Goal: Information Seeking & Learning: Learn about a topic

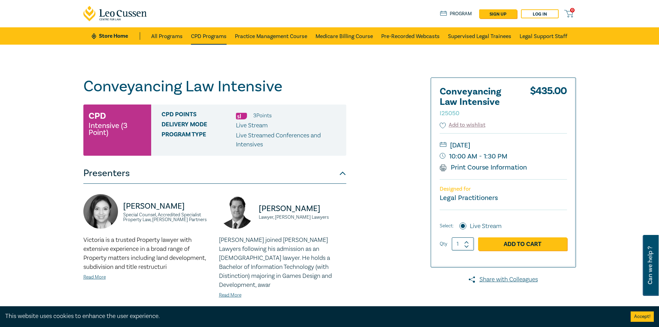
click at [206, 38] on link "CPD Programs" at bounding box center [209, 35] width 36 height 17
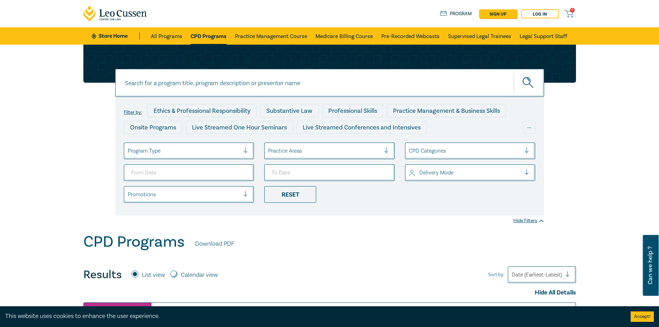
click at [223, 90] on input at bounding box center [329, 83] width 429 height 28
type input "conveyancing"
click at [522, 82] on button "submit" at bounding box center [529, 82] width 30 height 21
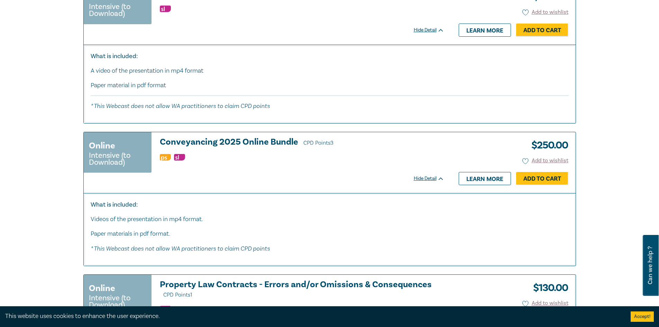
scroll to position [1107, 0]
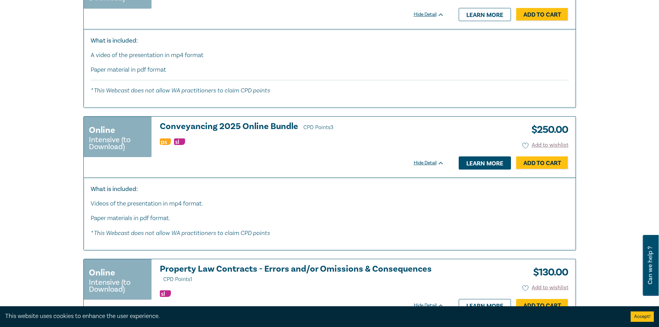
click at [466, 161] on link "Learn more" at bounding box center [485, 162] width 52 height 13
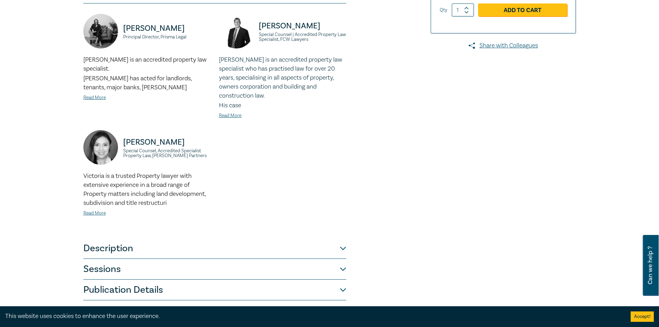
scroll to position [173, 0]
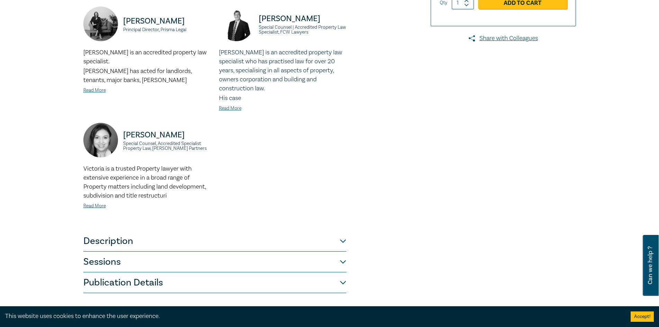
click at [109, 239] on button "Description" at bounding box center [214, 241] width 263 height 21
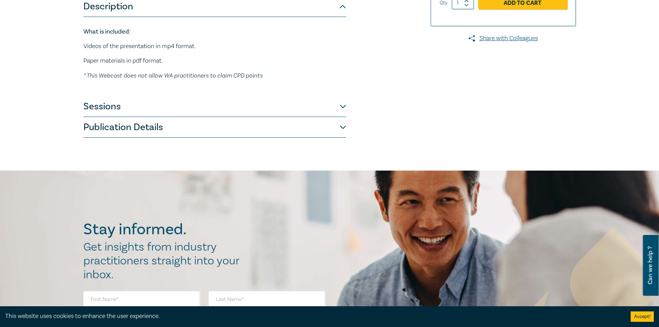
click at [117, 105] on button "Sessions" at bounding box center [214, 106] width 263 height 21
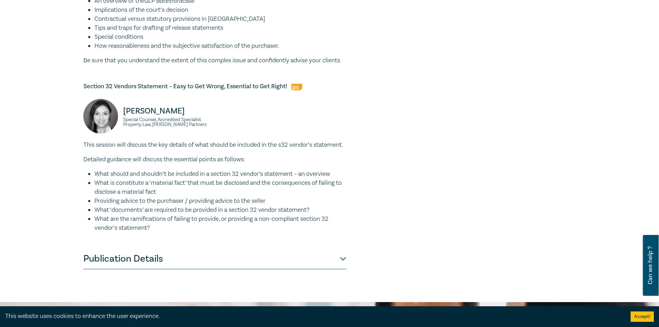
scroll to position [588, 0]
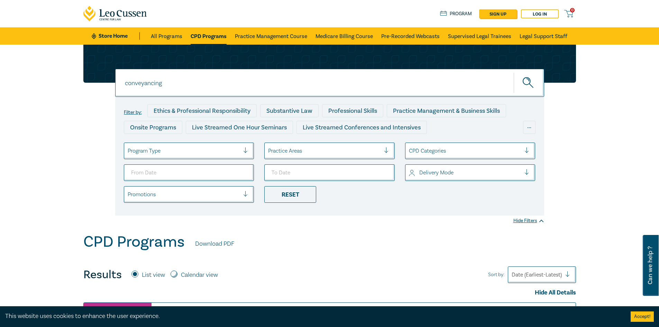
drag, startPoint x: 198, startPoint y: 88, endPoint x: 66, endPoint y: 71, distance: 133.2
click at [68, 73] on div "conveyancing conveyancing conveyancing Filter by: Ethics & Professional Respons…" at bounding box center [329, 139] width 659 height 188
type input "owner builder"
click at [514, 72] on button "submit" at bounding box center [529, 82] width 30 height 21
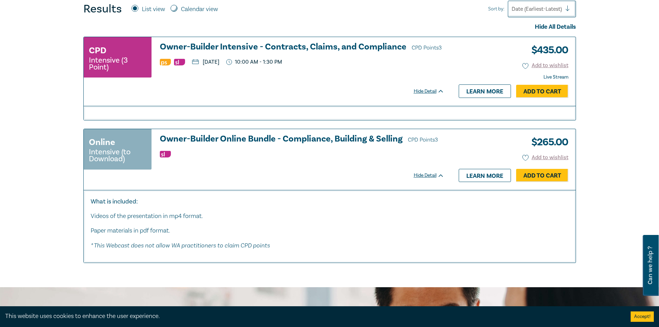
scroll to position [277, 0]
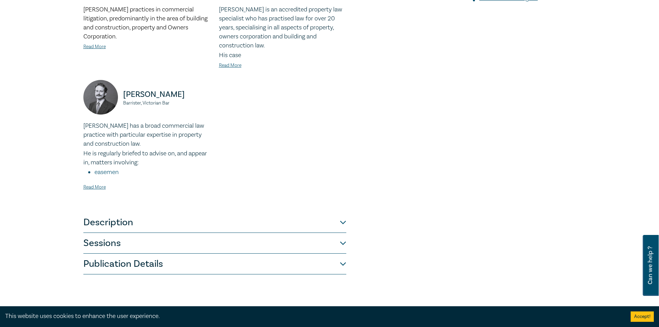
scroll to position [277, 0]
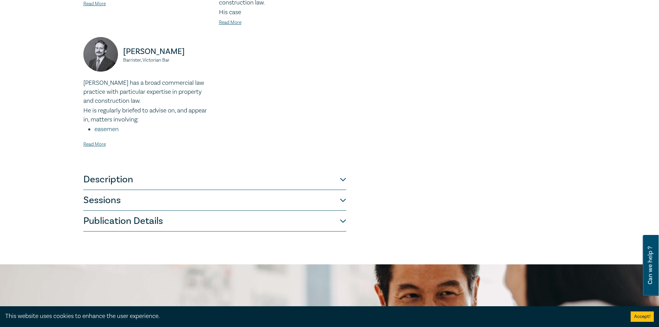
click at [119, 180] on button "Description" at bounding box center [214, 179] width 263 height 21
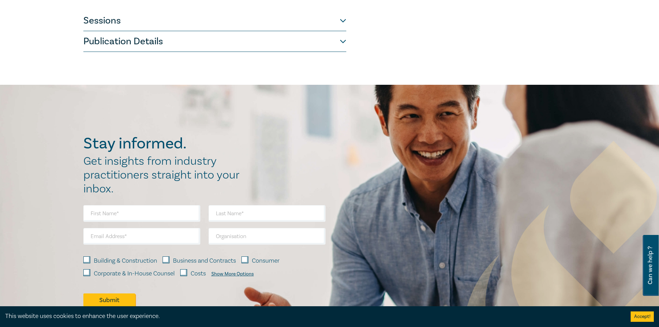
click at [129, 46] on button "Publication Details" at bounding box center [214, 41] width 263 height 21
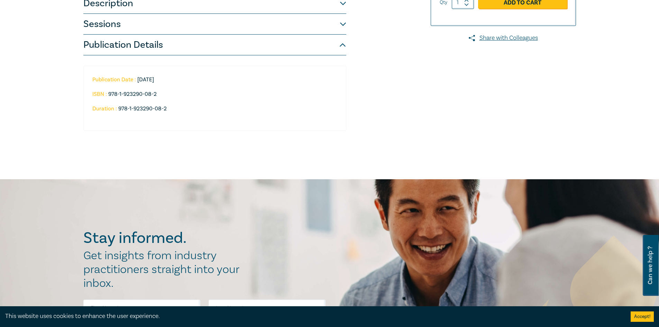
scroll to position [172, 0]
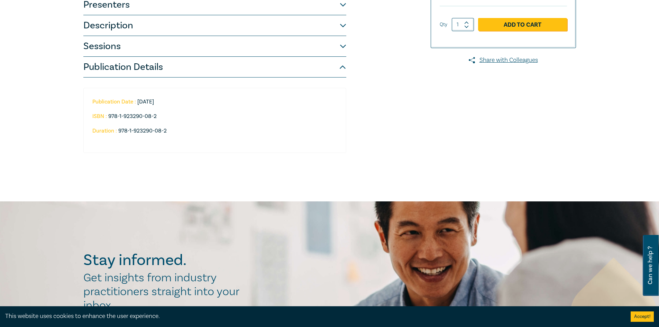
click at [108, 54] on button "Sessions" at bounding box center [214, 46] width 263 height 21
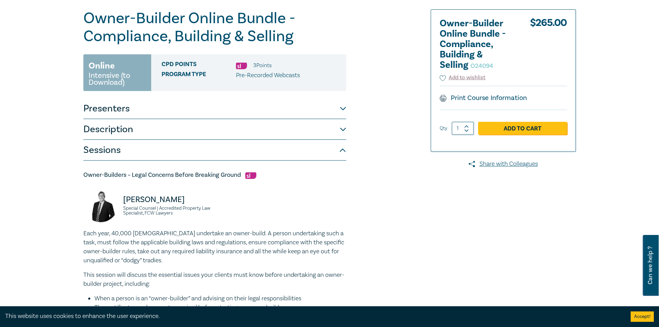
scroll to position [0, 0]
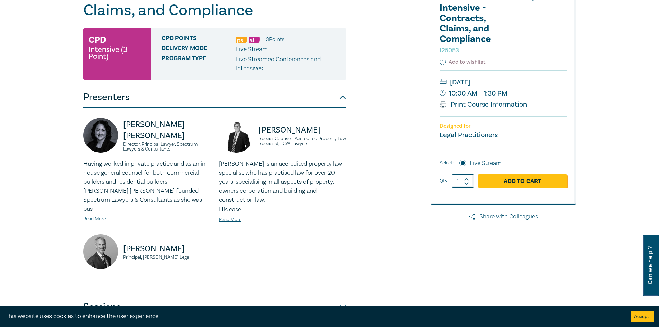
scroll to position [104, 0]
